Goal: Task Accomplishment & Management: Use online tool/utility

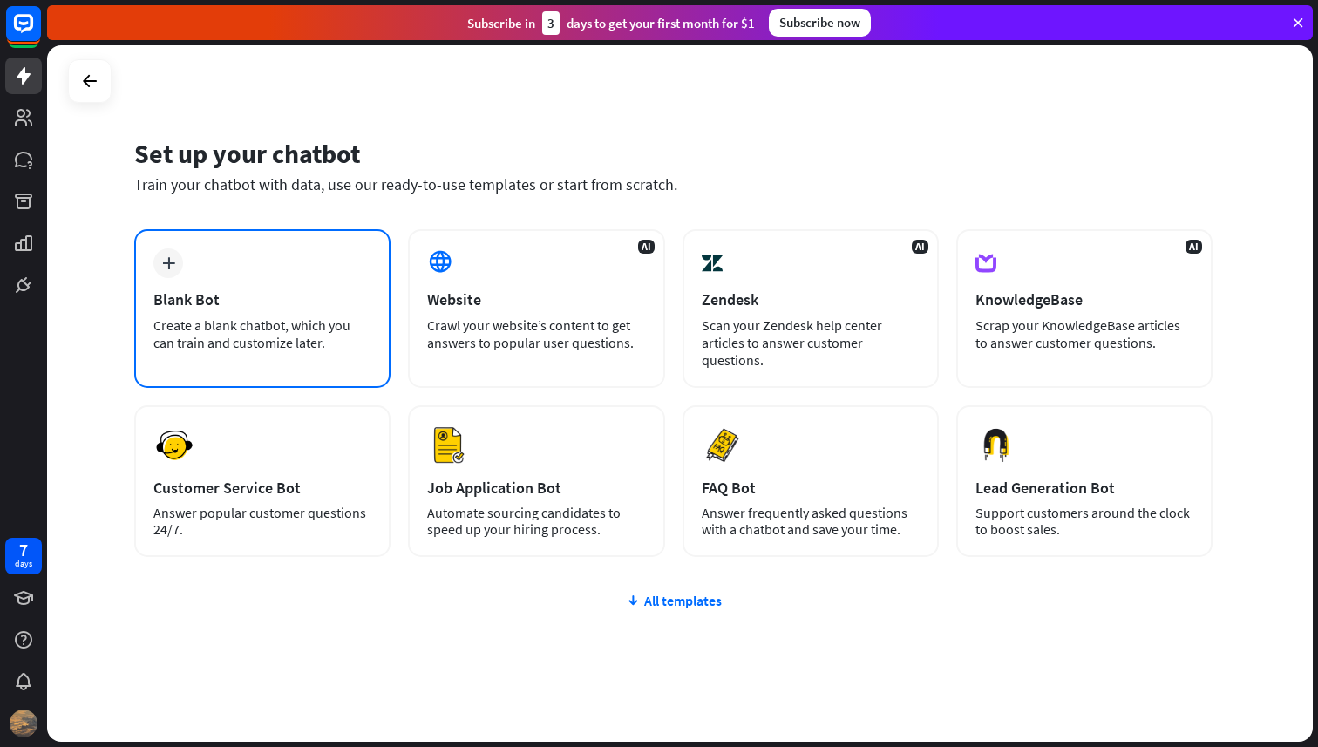
click at [223, 254] on div "plus Blank Bot Create a blank chatbot, which you can train and customize later." at bounding box center [262, 308] width 256 height 159
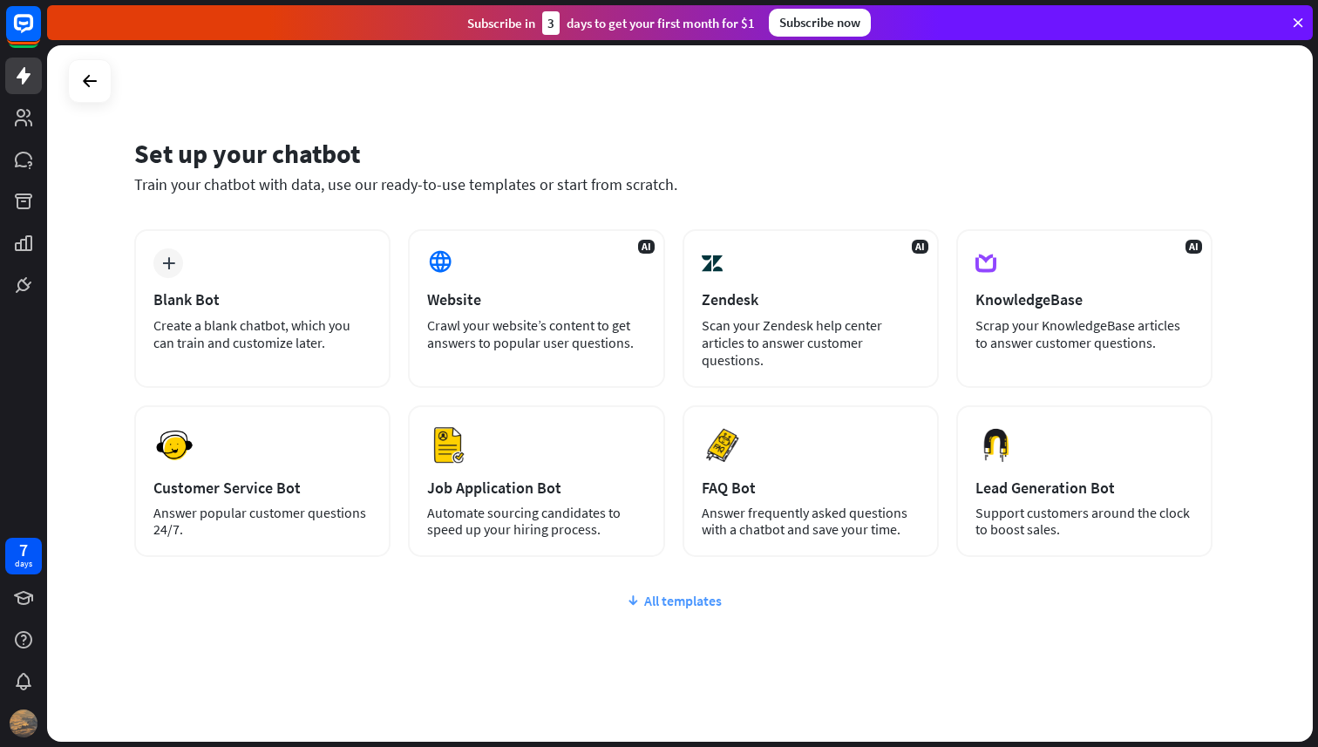
click at [689, 598] on div "All templates" at bounding box center [673, 600] width 1078 height 17
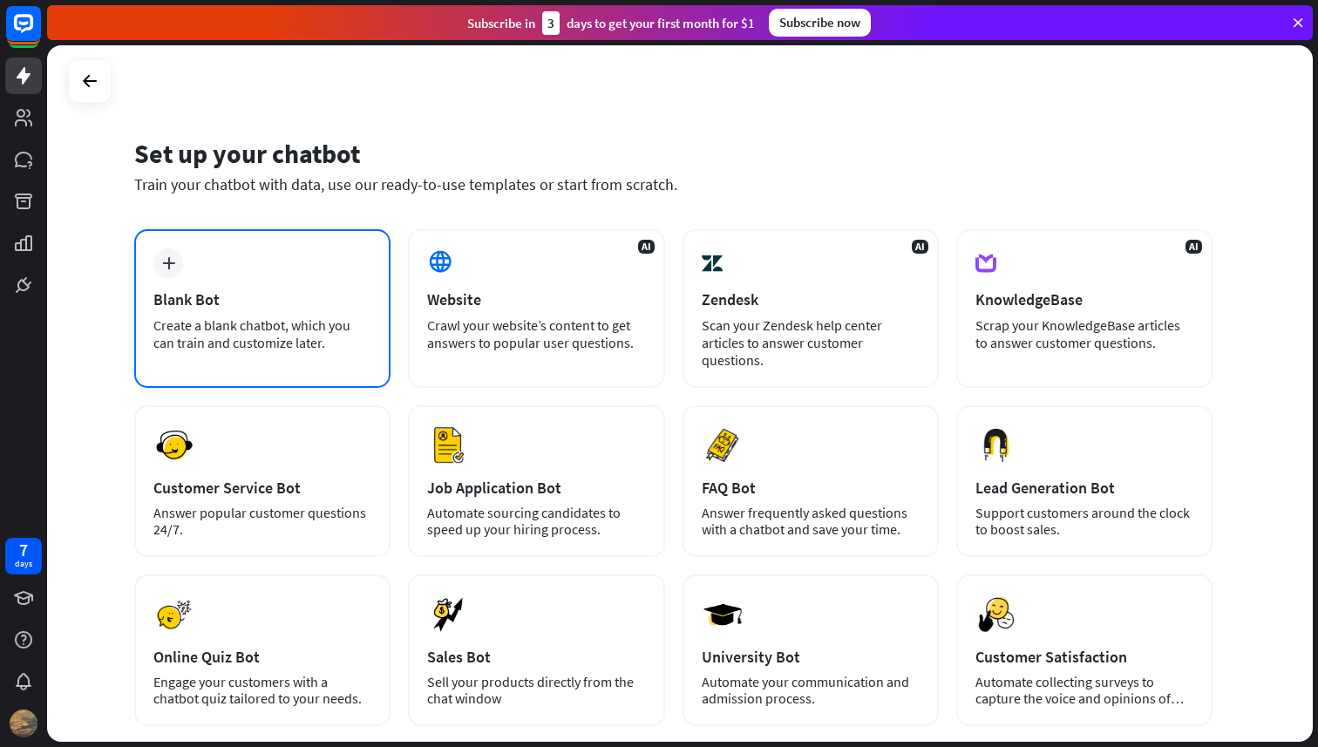
click at [243, 356] on div "plus Blank Bot Create a blank chatbot, which you can train and customize later." at bounding box center [262, 308] width 256 height 159
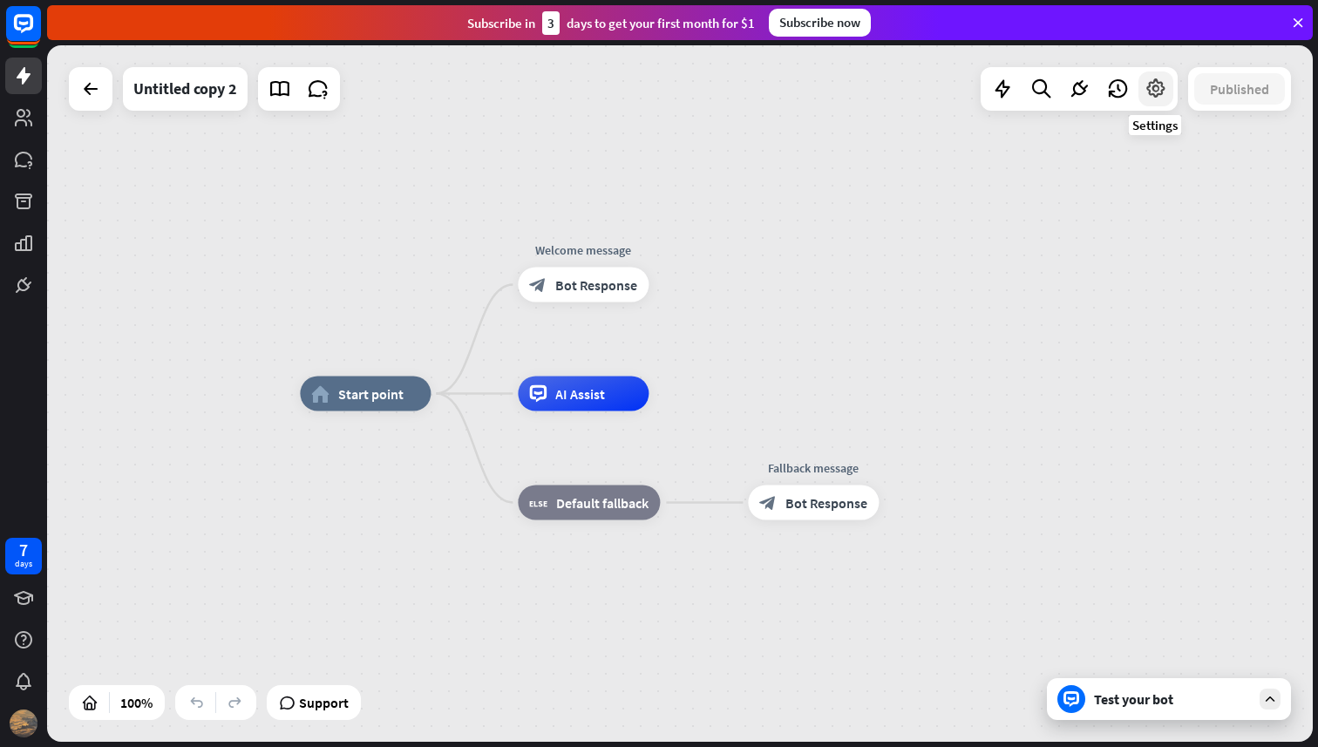
click at [1161, 92] on icon at bounding box center [1155, 89] width 23 height 23
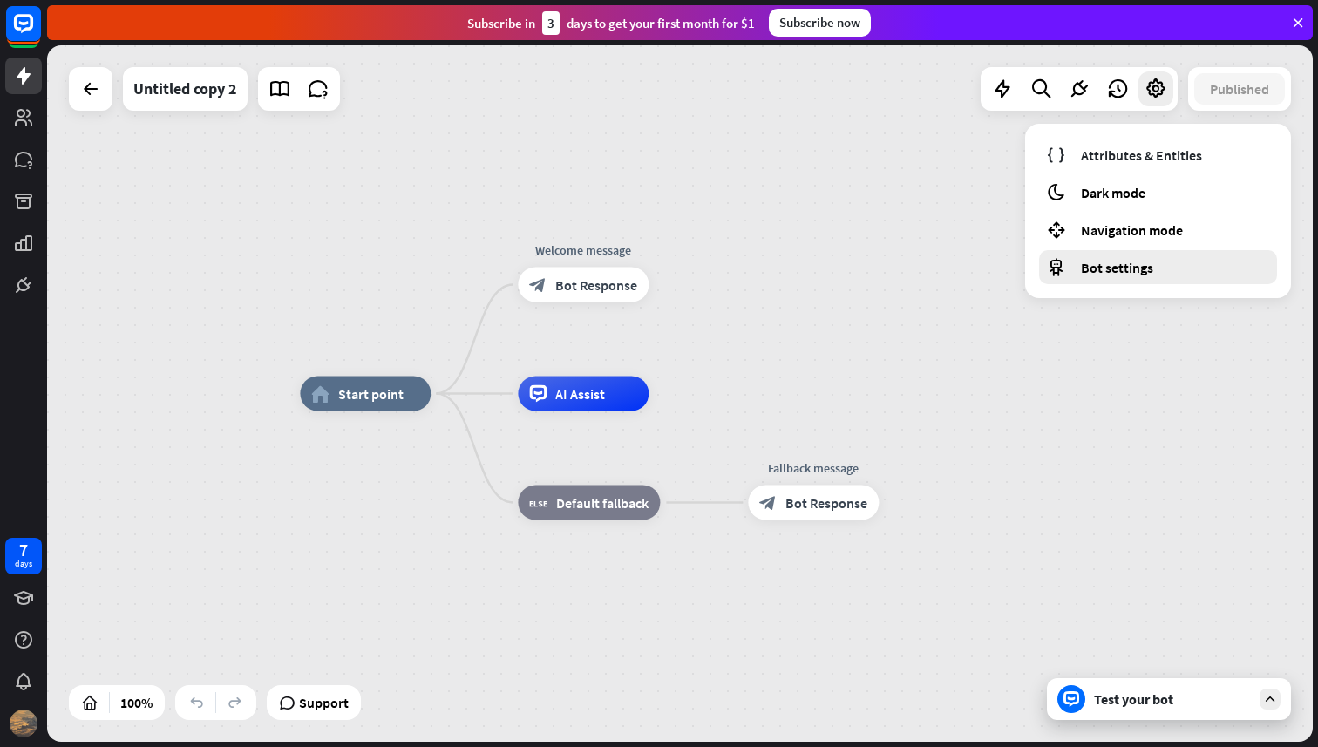
click at [1076, 263] on div "Bot settings" at bounding box center [1158, 267] width 238 height 34
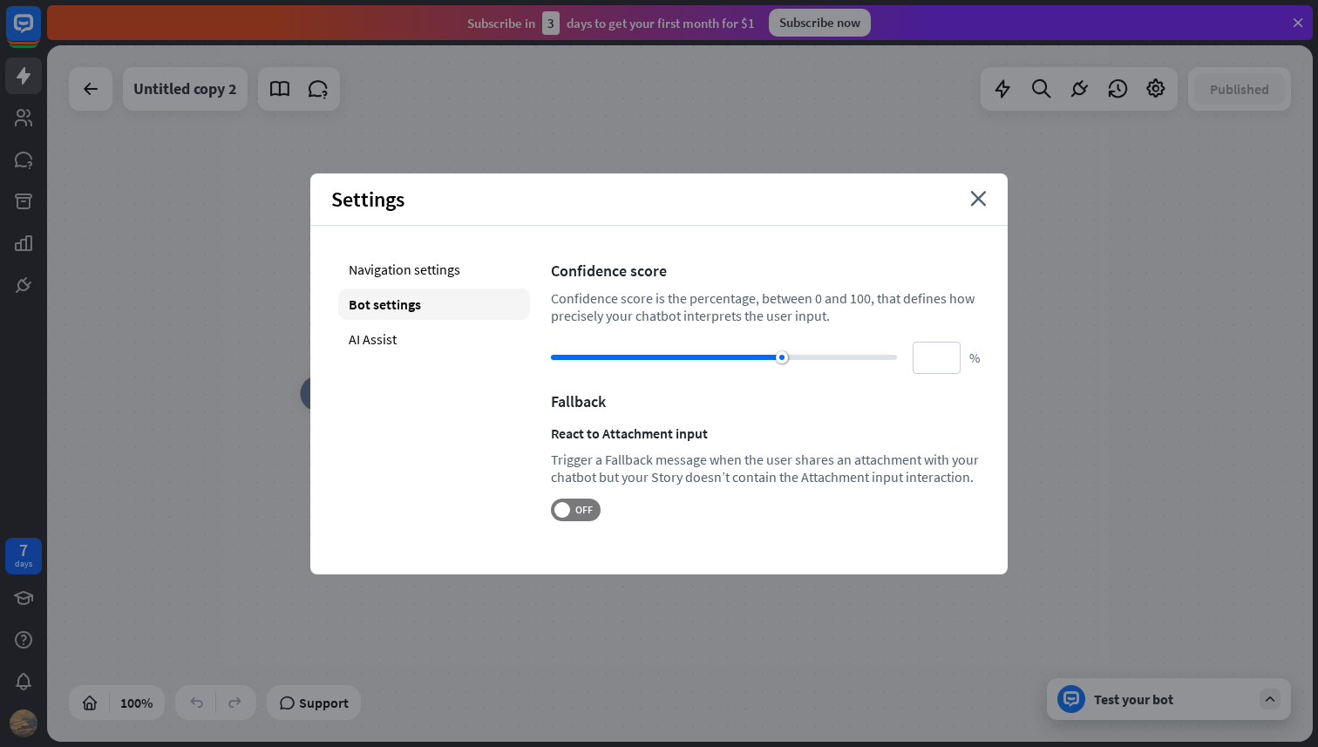
click at [713, 152] on div "home_2 Start point Welcome message block_bot_response Bot Response AI Assist bl…" at bounding box center [679, 393] width 1265 height 696
click at [977, 204] on icon "close" at bounding box center [978, 199] width 17 height 16
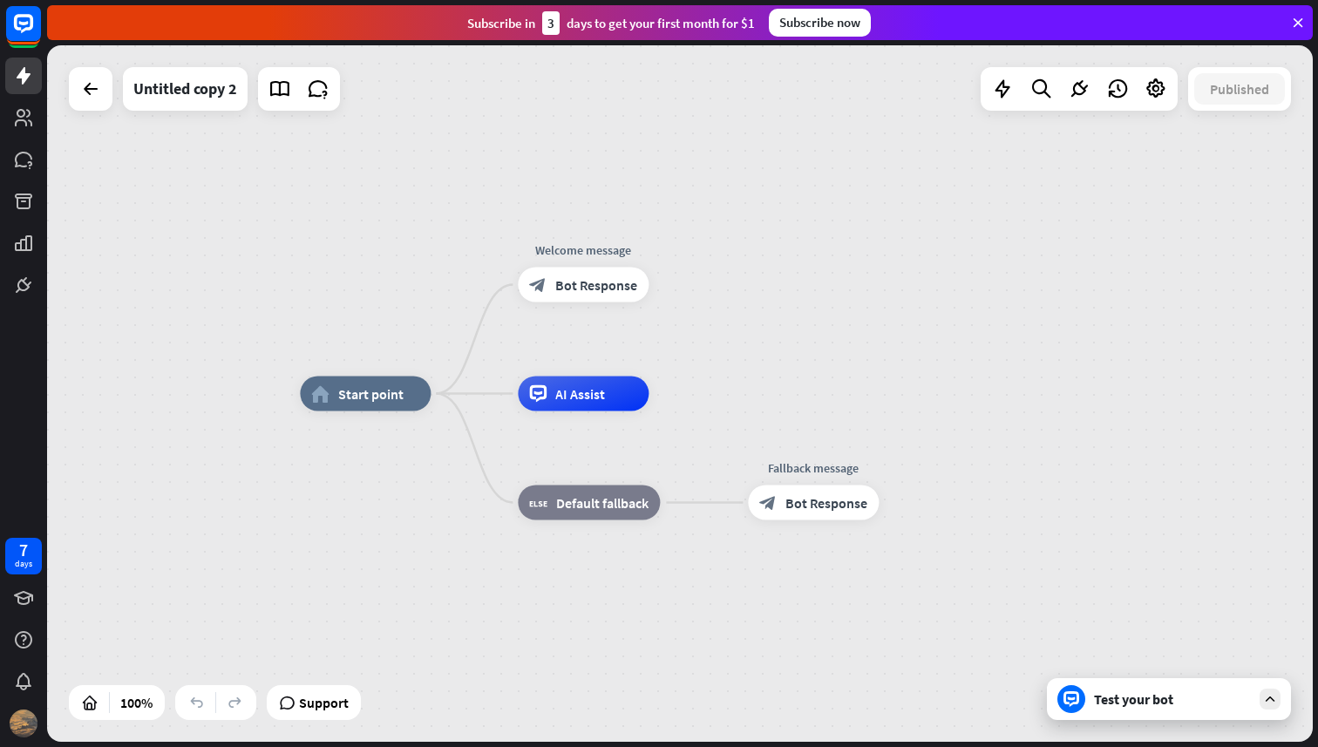
click at [1305, 24] on div "Subscribe [DATE] to get your first month for $1 Subscribe now" at bounding box center [679, 22] width 1265 height 35
click at [1291, 17] on icon at bounding box center [1298, 23] width 16 height 16
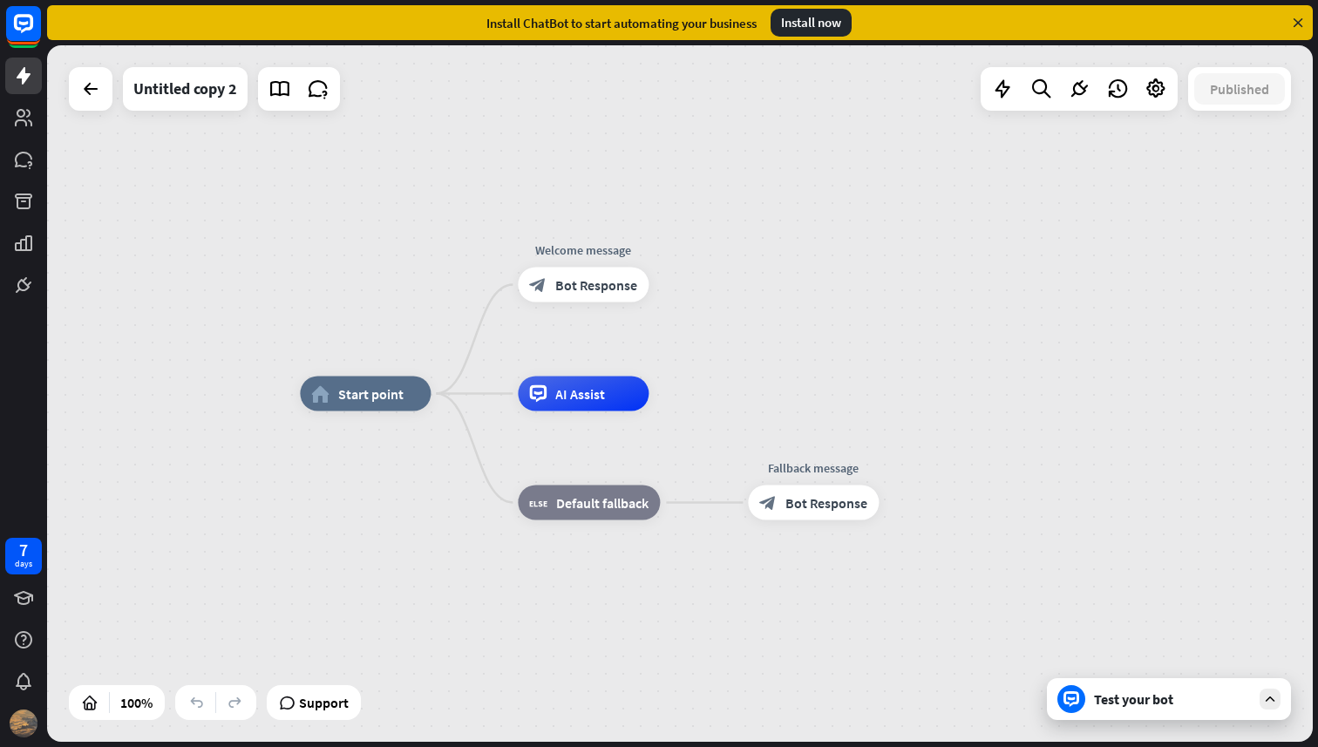
click at [1306, 23] on div "Install ChatBot to start automating your business Install now" at bounding box center [679, 22] width 1265 height 35
click at [1254, 65] on div "home_2 Start point Welcome message block_bot_response Bot Response AI Assist bl…" at bounding box center [679, 393] width 1265 height 696
click at [810, 14] on div "Install now" at bounding box center [810, 23] width 81 height 28
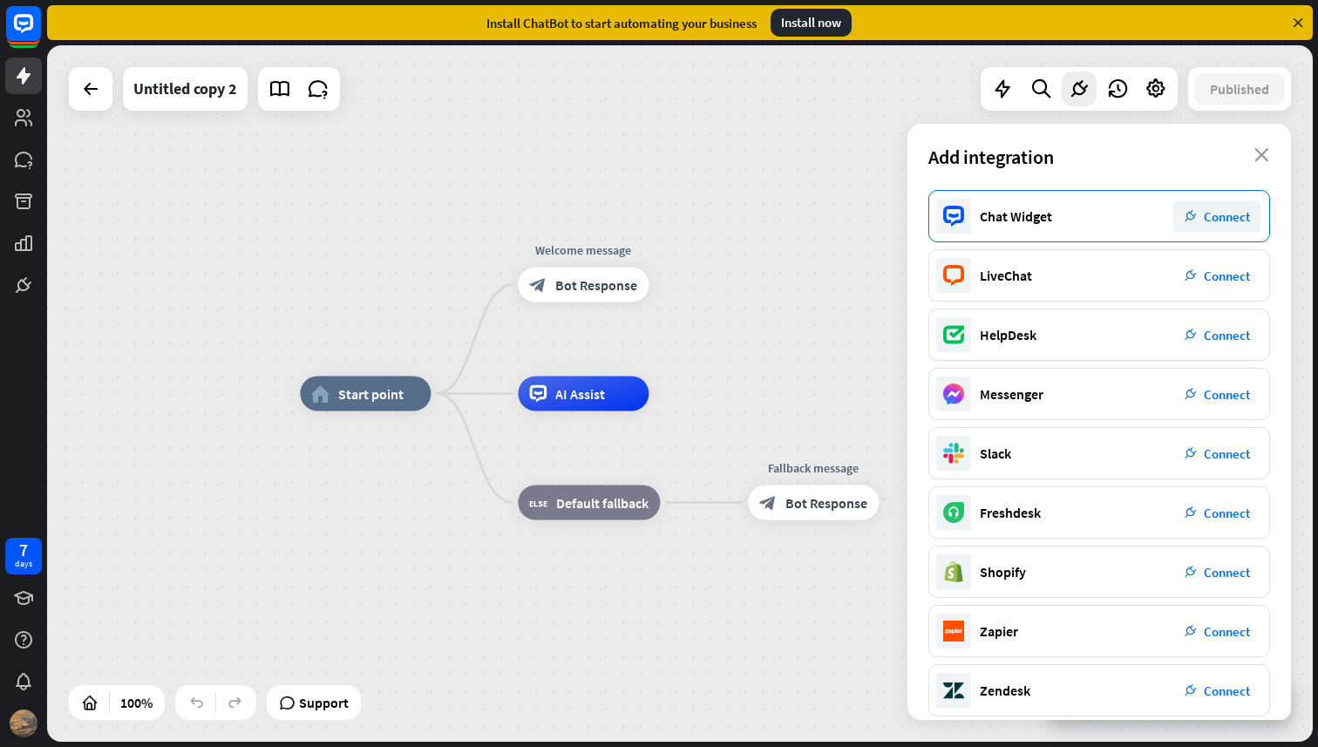
click at [1196, 230] on div "plug_integration Connect" at bounding box center [1216, 215] width 87 height 31
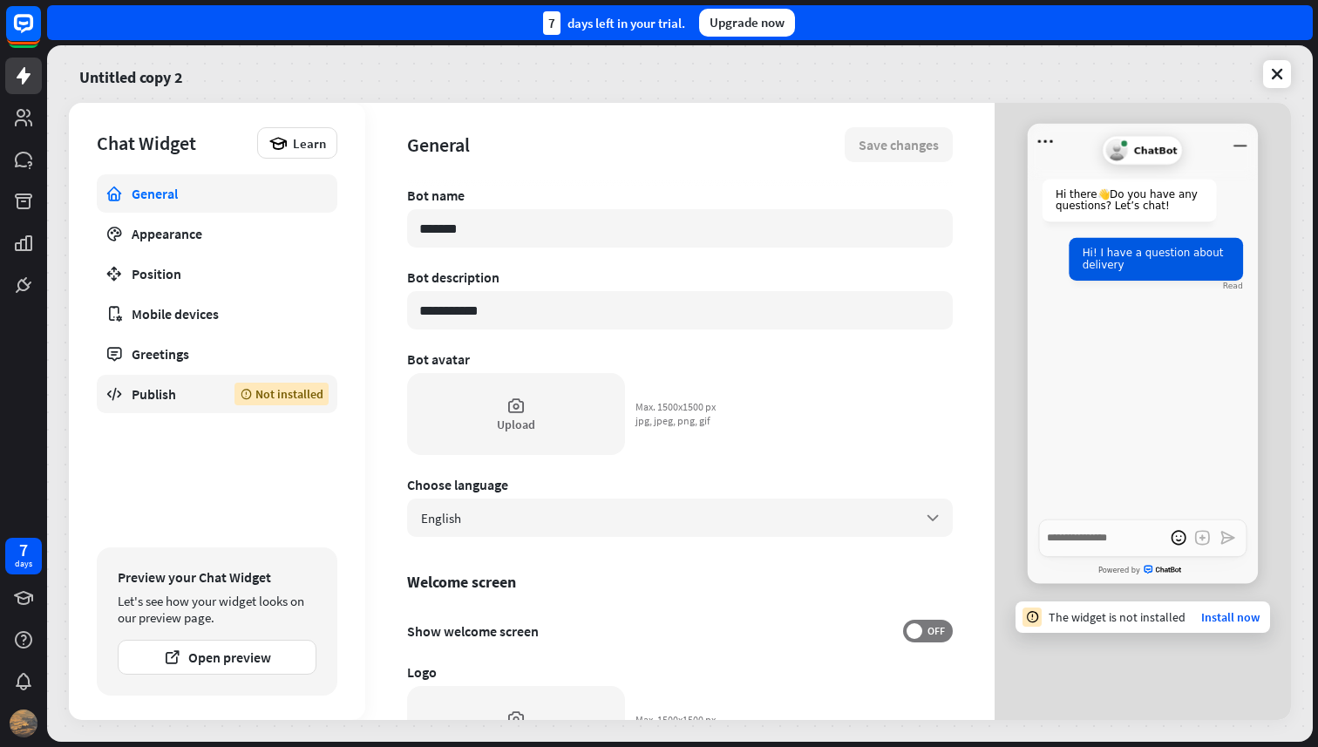
click at [216, 403] on link "Publish Not installed" at bounding box center [217, 394] width 241 height 38
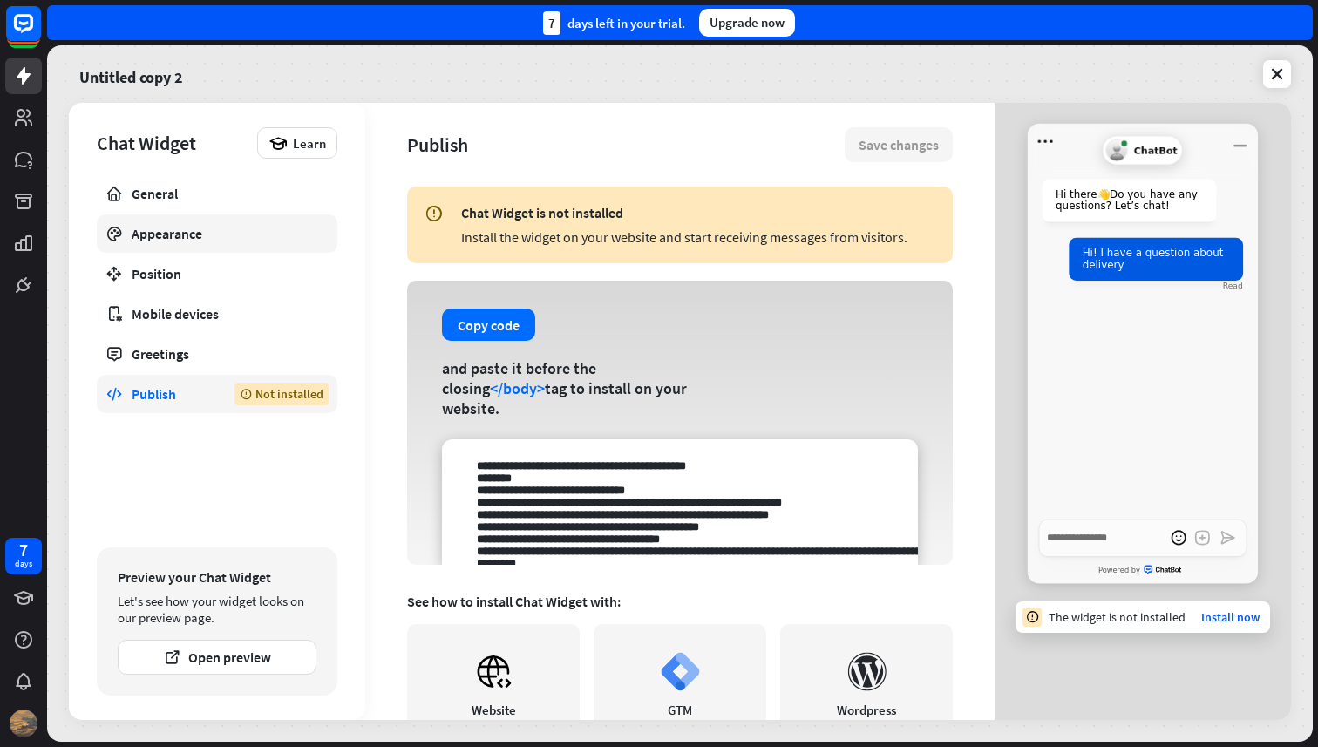
click at [184, 233] on div "Appearance" at bounding box center [217, 233] width 171 height 17
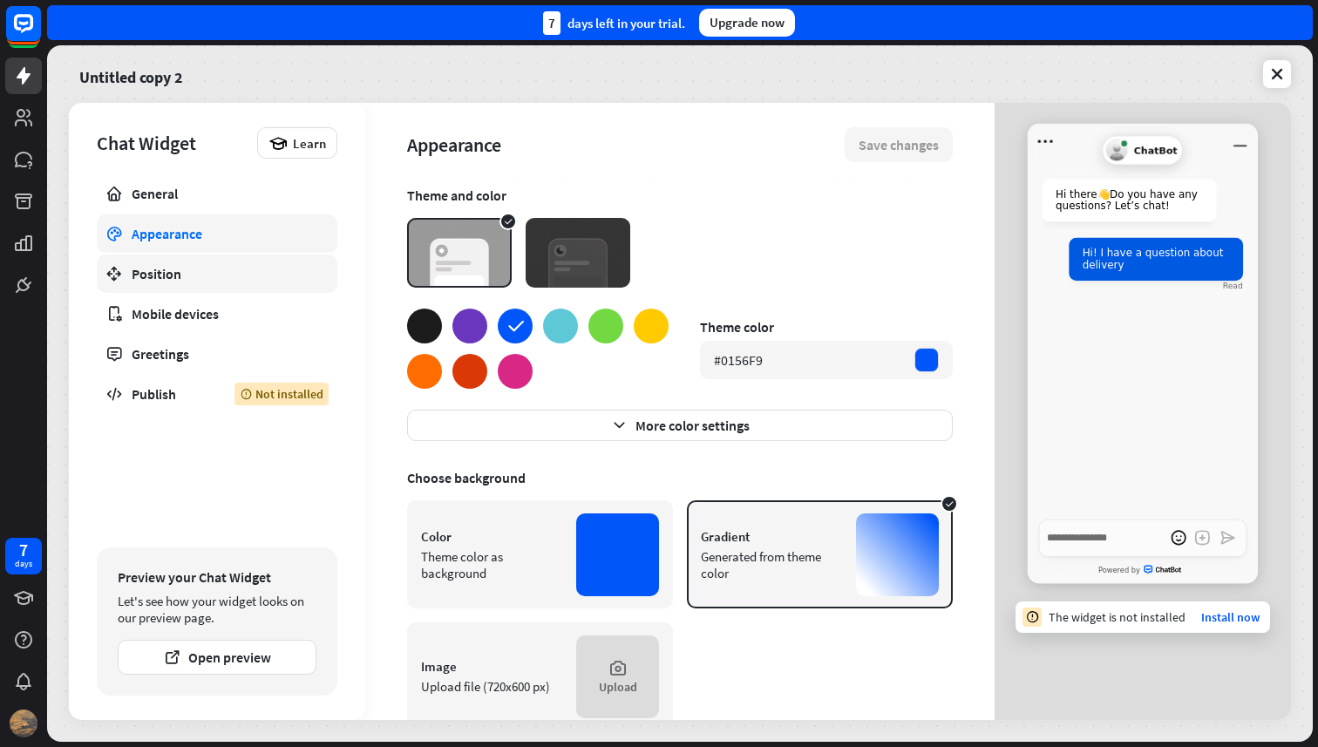
click at [202, 268] on div "Position" at bounding box center [217, 273] width 171 height 17
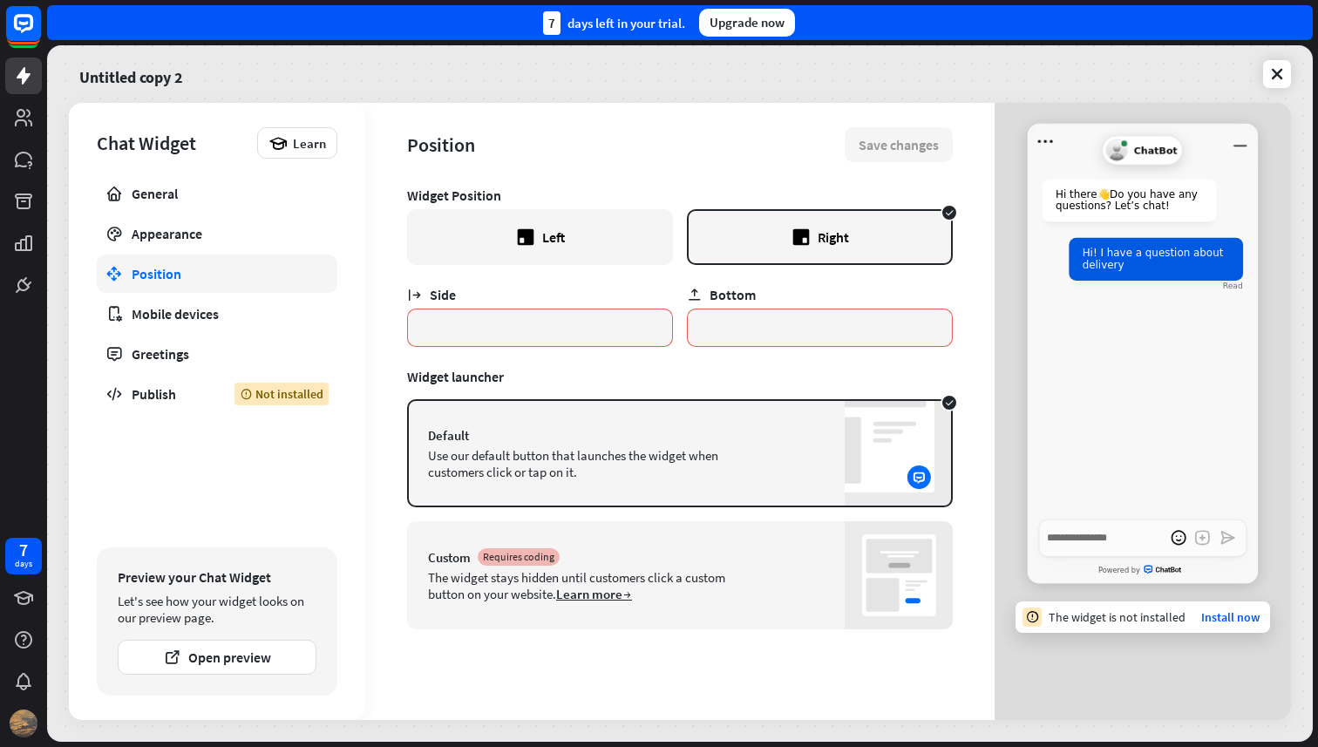
click at [511, 545] on div "Custom Requires coding The widget stays hidden until customers click a custom b…" at bounding box center [679, 575] width 545 height 108
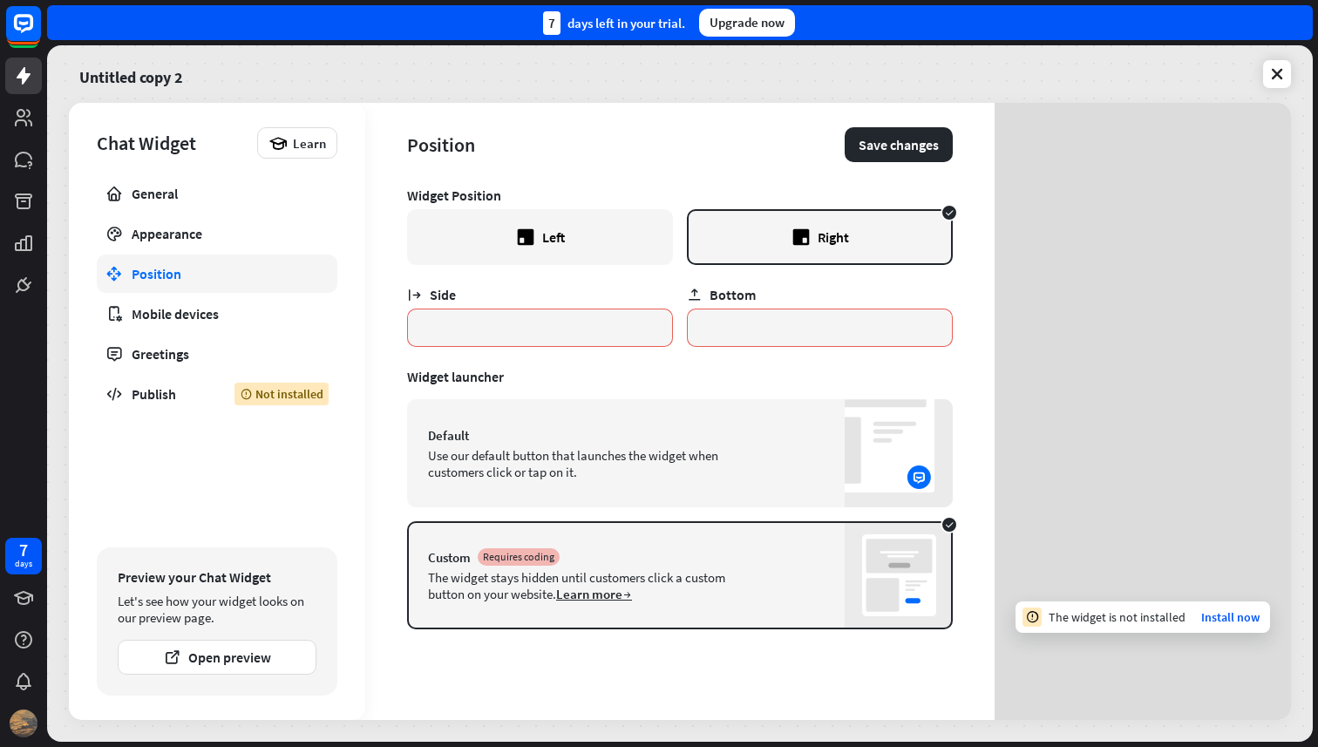
type textarea "*"
click at [564, 593] on link "Learn more" at bounding box center [594, 594] width 76 height 17
click at [763, 427] on div "Default" at bounding box center [680, 435] width 504 height 17
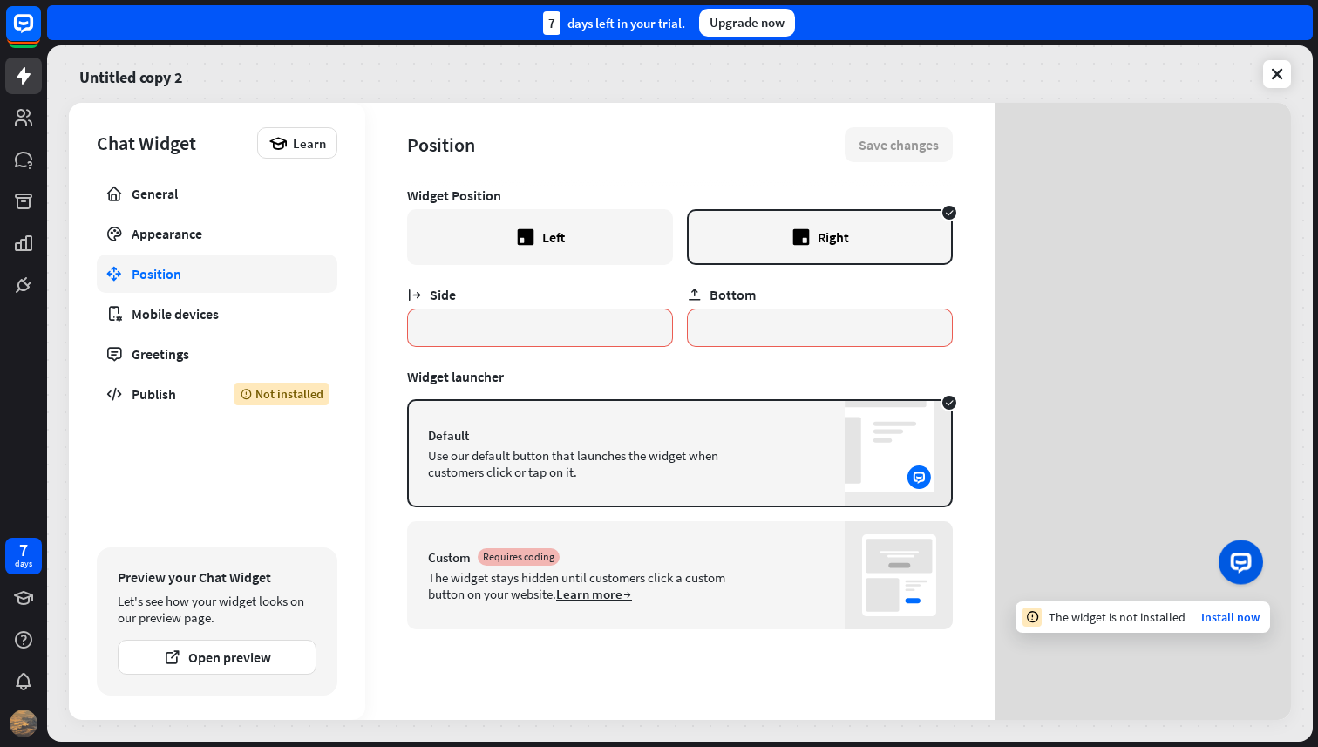
click at [732, 546] on div "Custom Requires coding The widget stays hidden until customers click a custom b…" at bounding box center [679, 575] width 545 height 108
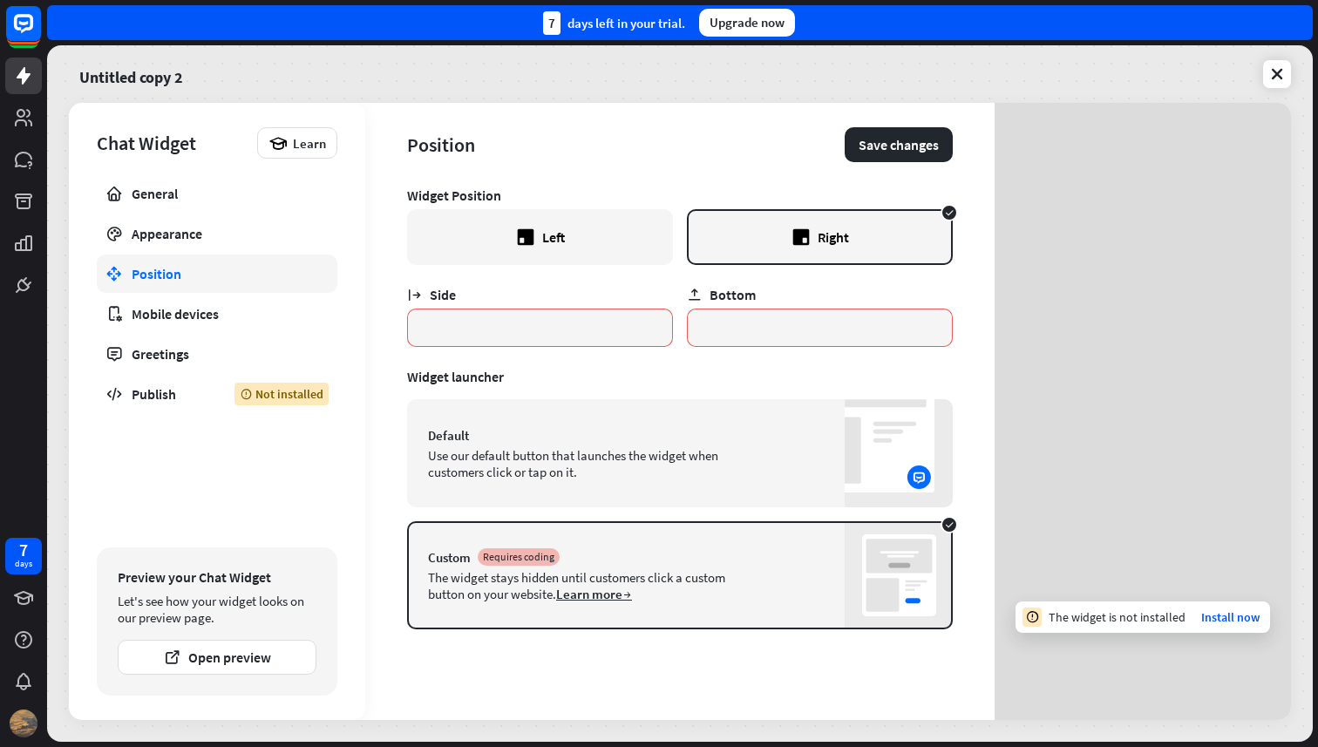
click at [891, 279] on div "Bottom *" at bounding box center [820, 306] width 266 height 82
click at [790, 400] on div "Default Use our default button that launches the widget when customers click or…" at bounding box center [679, 453] width 545 height 108
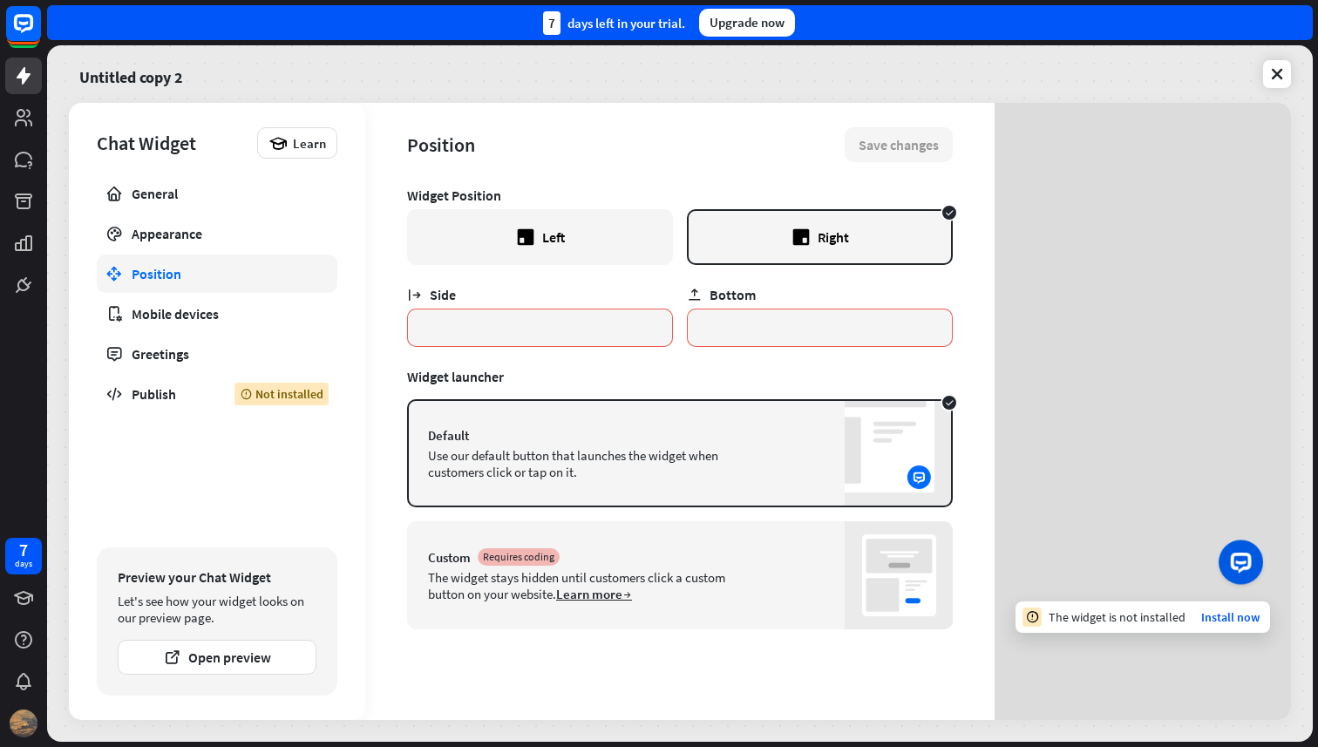
click at [628, 604] on div "Custom Requires coding The widget stays hidden until customers click a custom b…" at bounding box center [679, 575] width 545 height 108
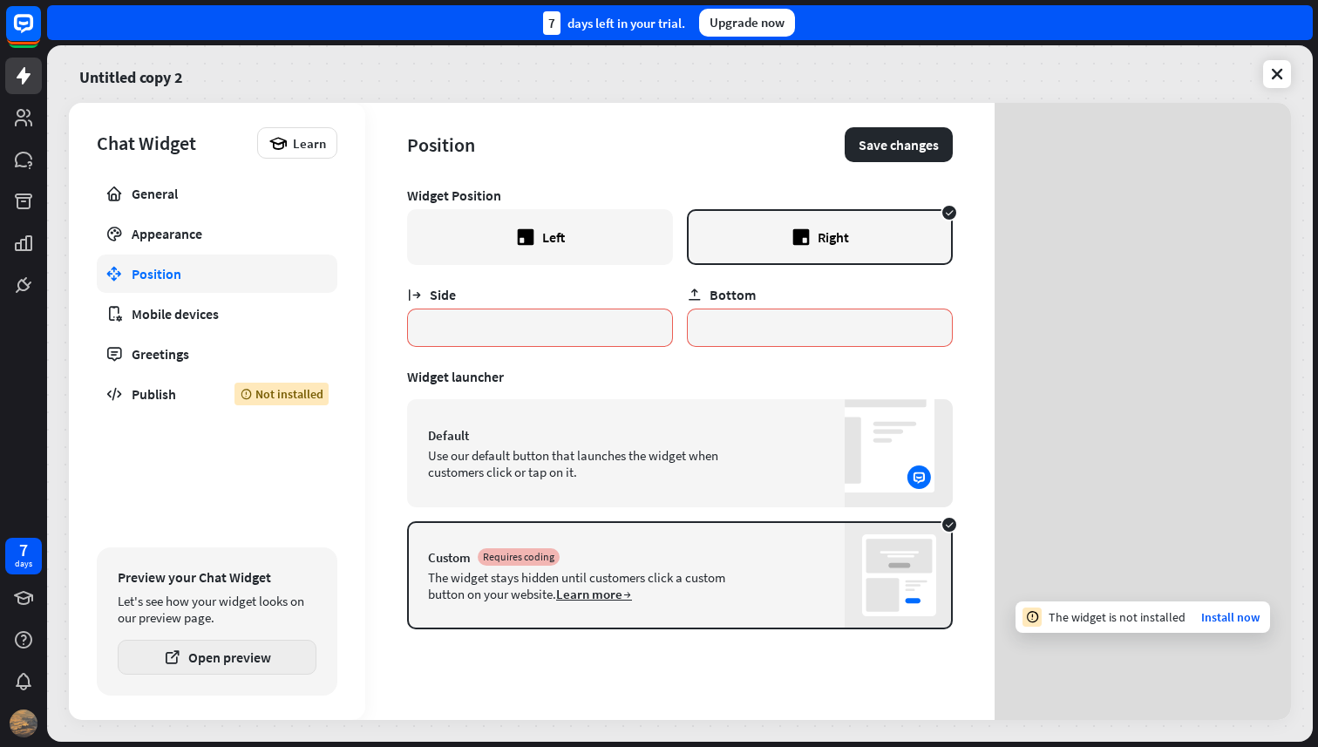
click at [308, 647] on button "Open preview" at bounding box center [217, 657] width 199 height 35
click at [682, 424] on div "Default Use our default button that launches the widget when customers click or…" at bounding box center [679, 453] width 545 height 108
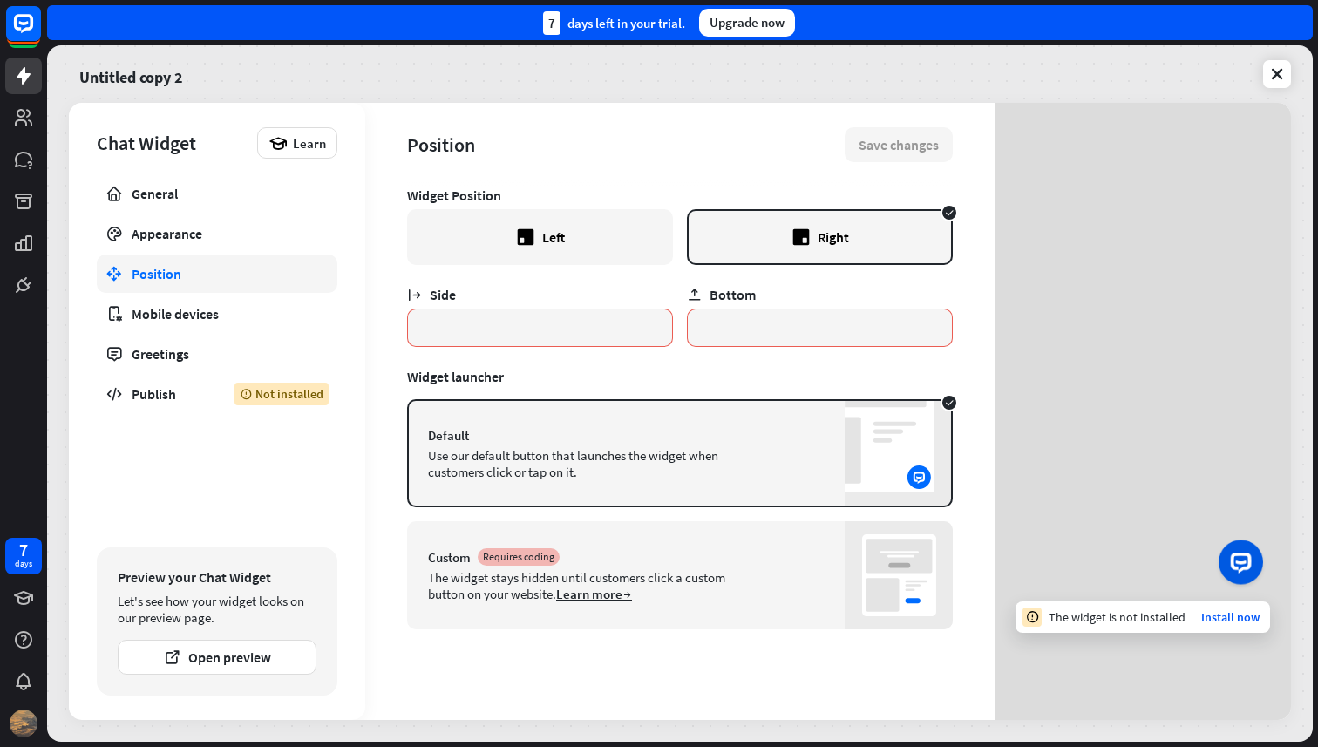
click at [674, 545] on div "Custom Requires coding The widget stays hidden until customers click a custom b…" at bounding box center [679, 575] width 545 height 108
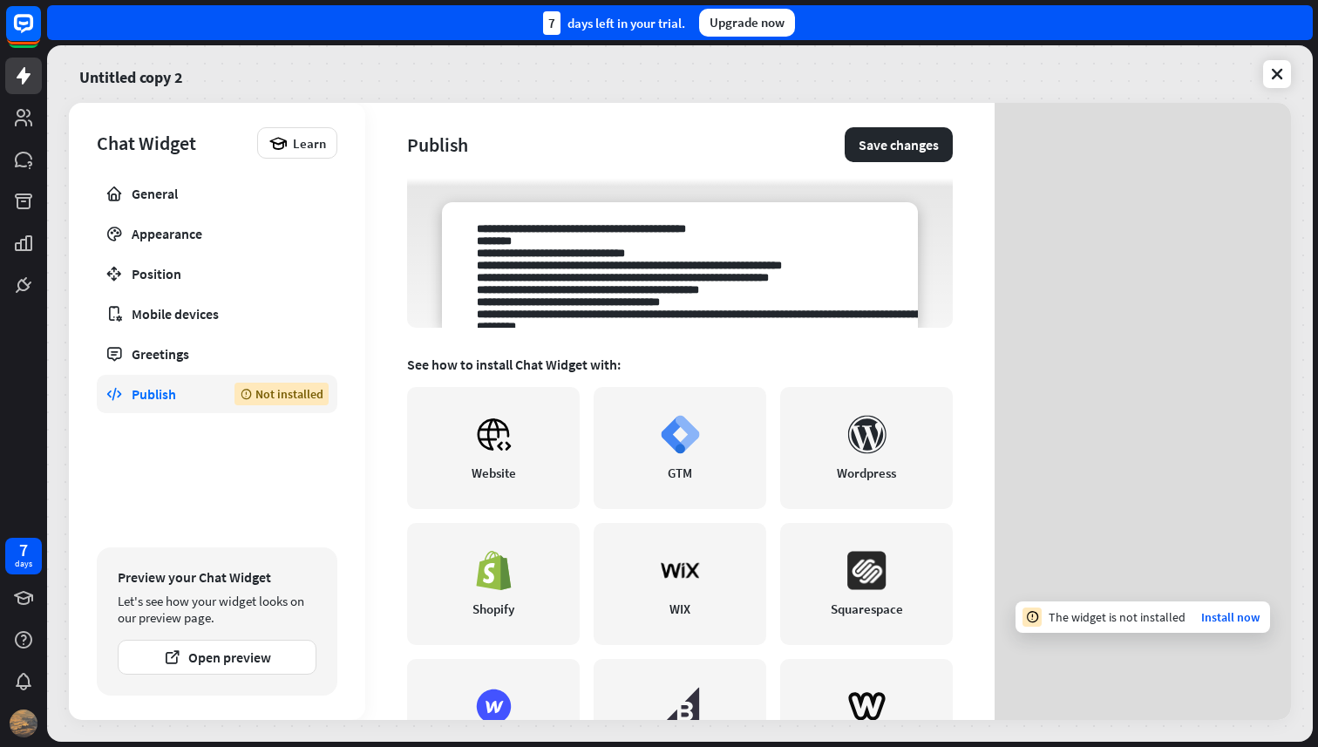
scroll to position [333, 0]
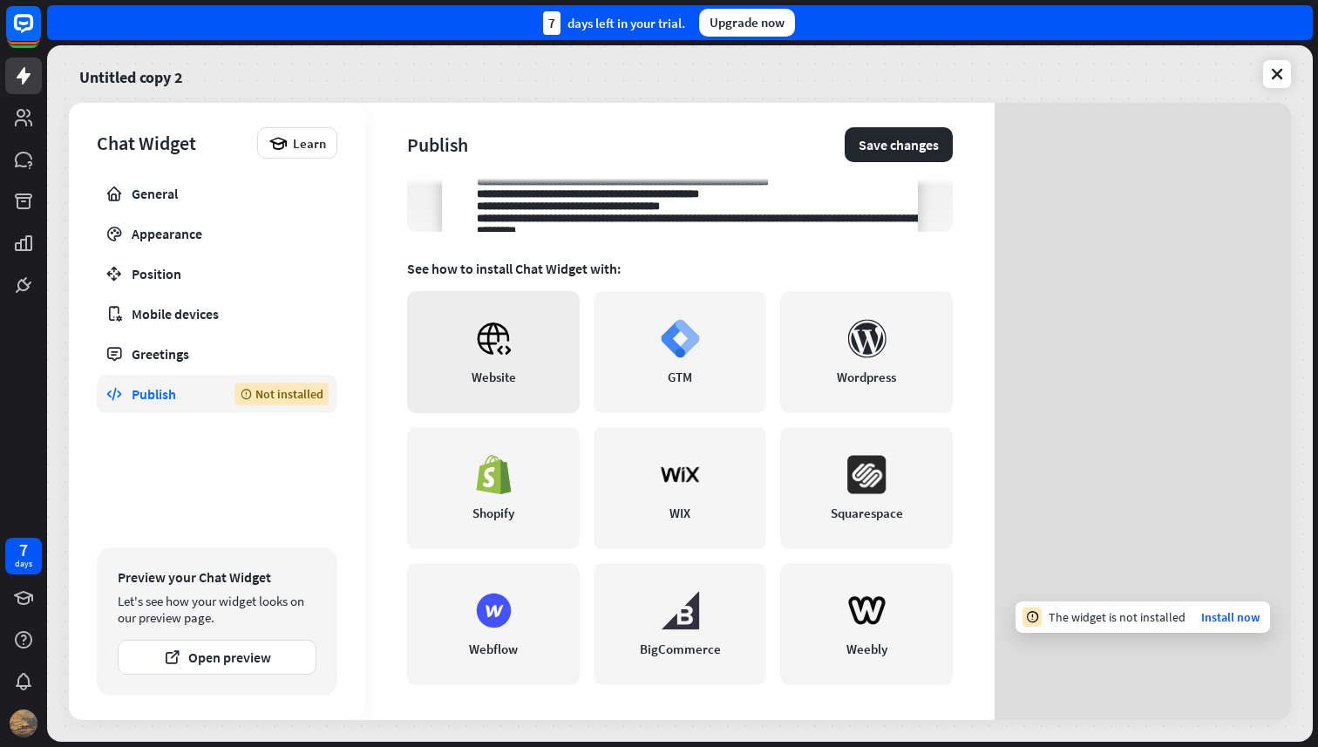
click at [523, 334] on link "Website" at bounding box center [493, 352] width 173 height 122
